Goal: Understand process/instructions

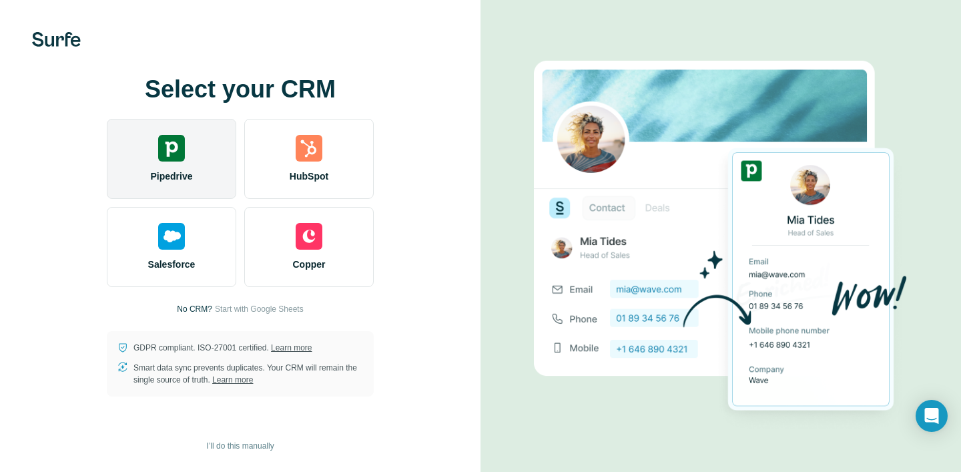
click at [180, 167] on div "Pipedrive" at bounding box center [171, 159] width 129 height 80
